Goal: Information Seeking & Learning: Learn about a topic

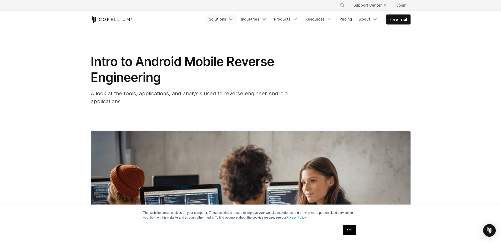
click at [232, 18] on link "Solutions" at bounding box center [221, 18] width 31 height 9
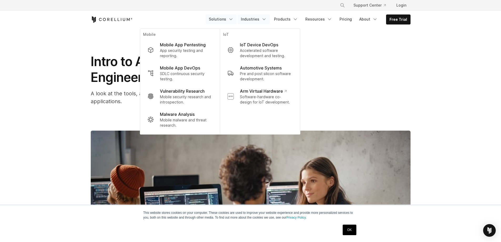
click at [259, 19] on link "Industries" at bounding box center [254, 18] width 32 height 9
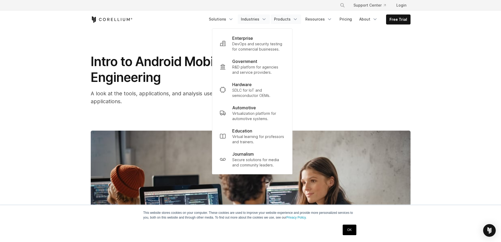
click at [286, 17] on link "Products" at bounding box center [286, 18] width 30 height 9
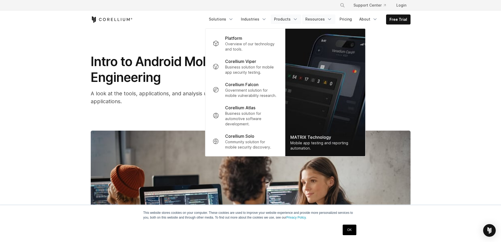
click at [313, 19] on link "Resources" at bounding box center [318, 18] width 33 height 9
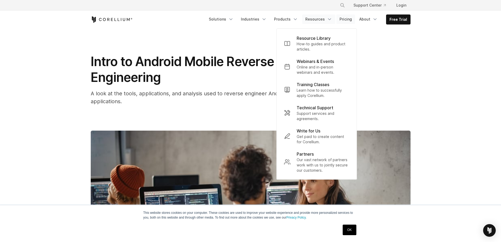
click at [342, 17] on link "Pricing" at bounding box center [346, 18] width 19 height 9
